Goal: Communication & Community: Answer question/provide support

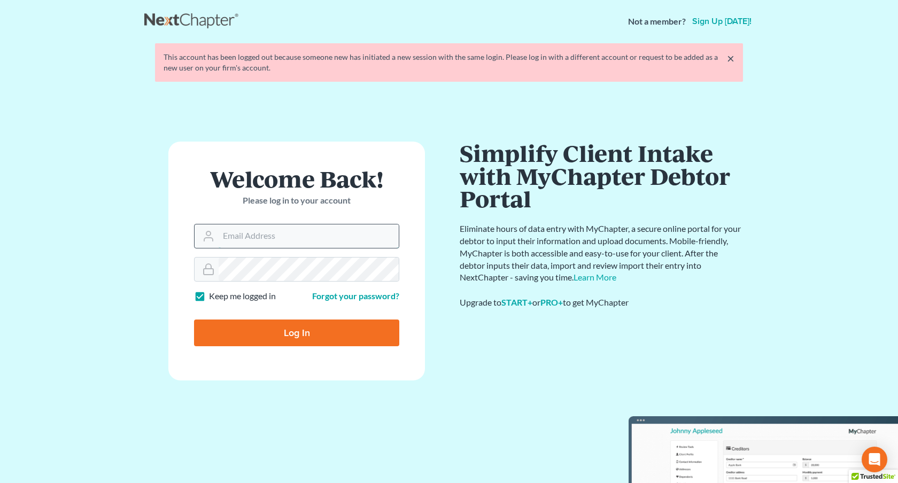
click at [332, 236] on input "Email Address" at bounding box center [309, 237] width 180 height 24
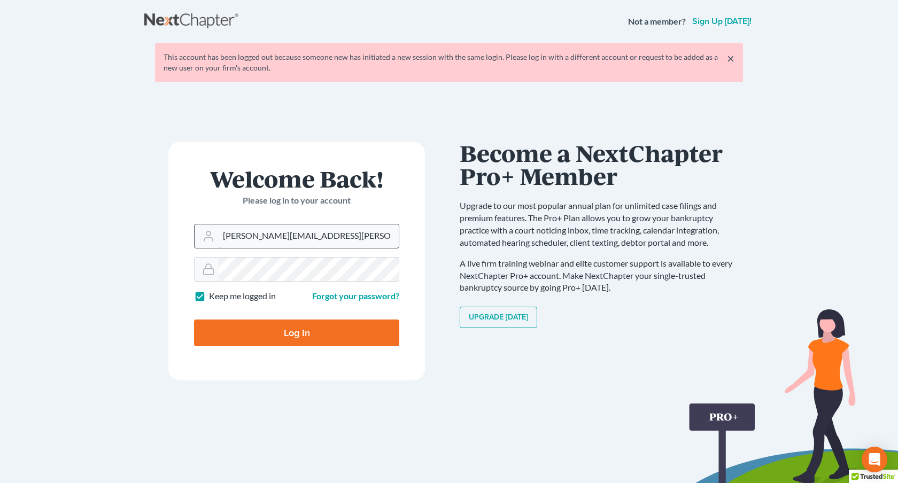
type input "[PERSON_NAME][EMAIL_ADDRESS][PERSON_NAME][DOMAIN_NAME]"
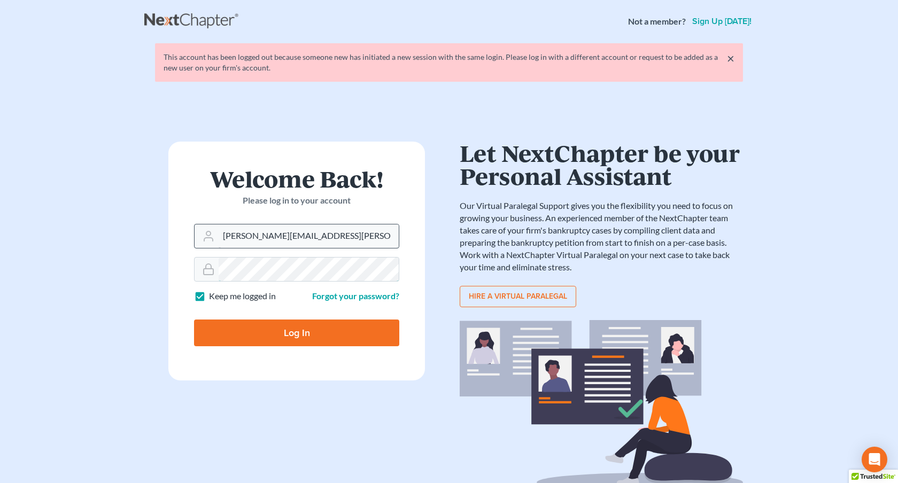
click at [194, 320] on input "Log In" at bounding box center [296, 333] width 205 height 27
type input "Thinking..."
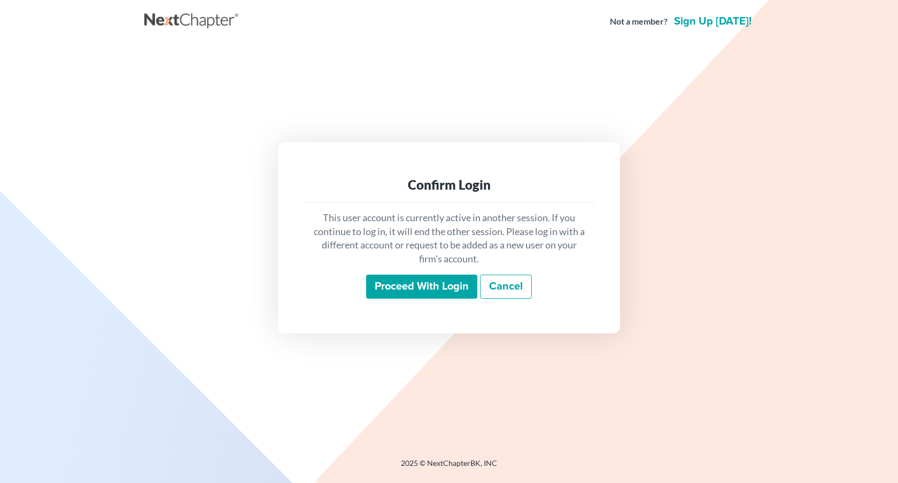
click at [401, 290] on input "Proceed with login" at bounding box center [421, 287] width 111 height 25
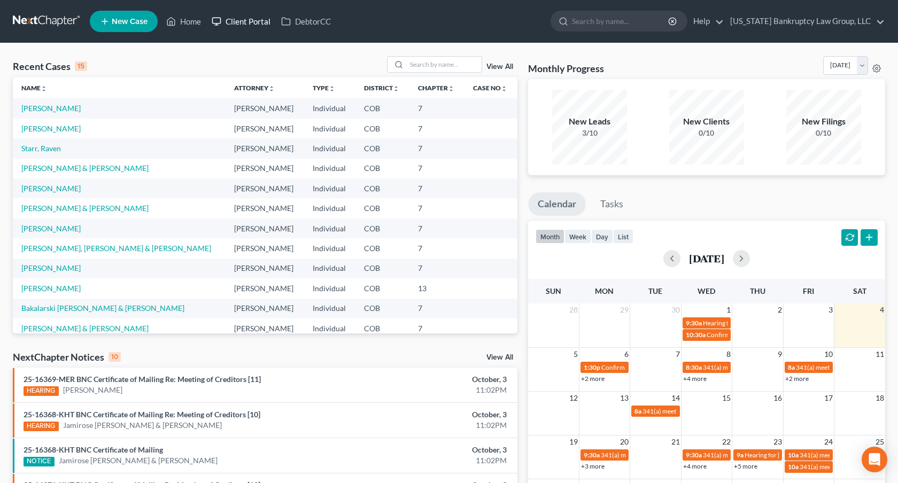
click at [265, 19] on link "Client Portal" at bounding box center [241, 21] width 70 height 19
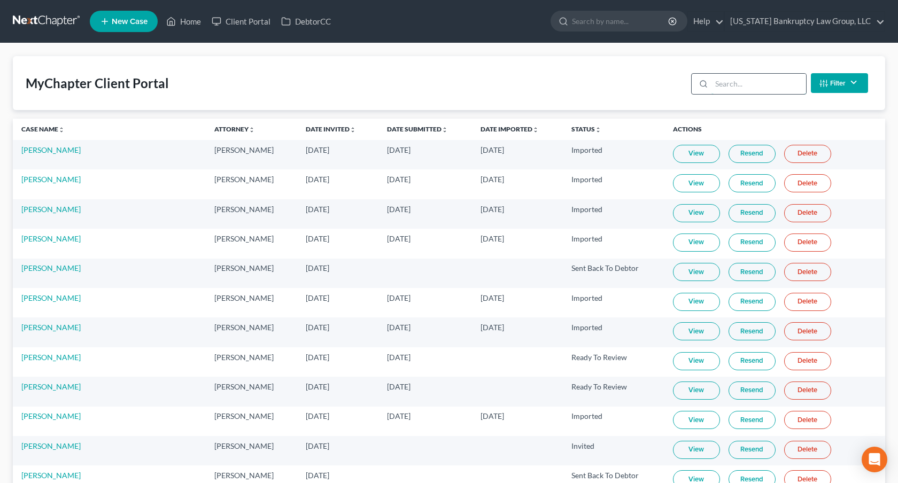
click at [720, 83] on input "search" at bounding box center [759, 84] width 95 height 20
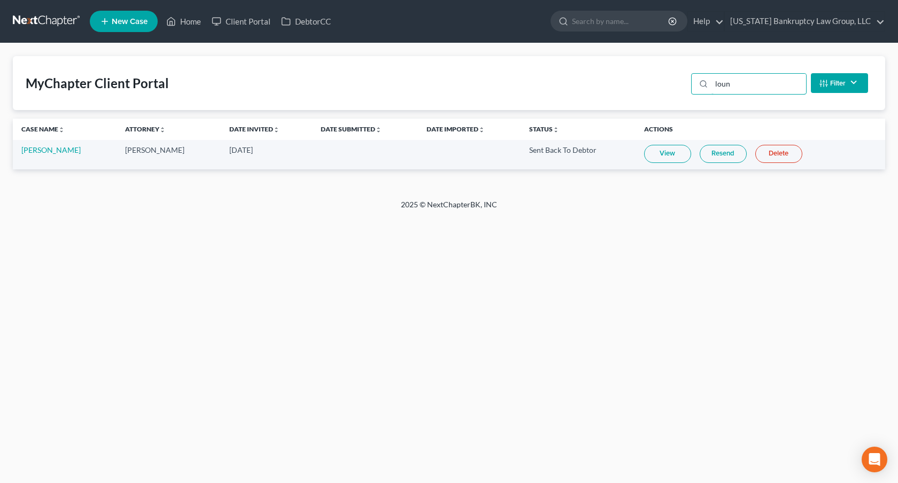
type input "loun"
click at [721, 158] on link "Resend" at bounding box center [723, 154] width 47 height 18
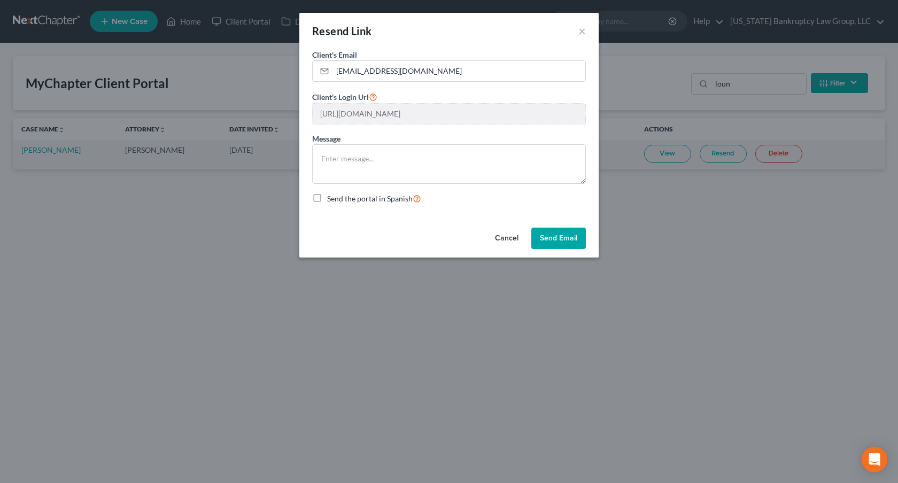
click at [555, 239] on button "Send Email" at bounding box center [559, 238] width 55 height 21
